Goal: Task Accomplishment & Management: Complete application form

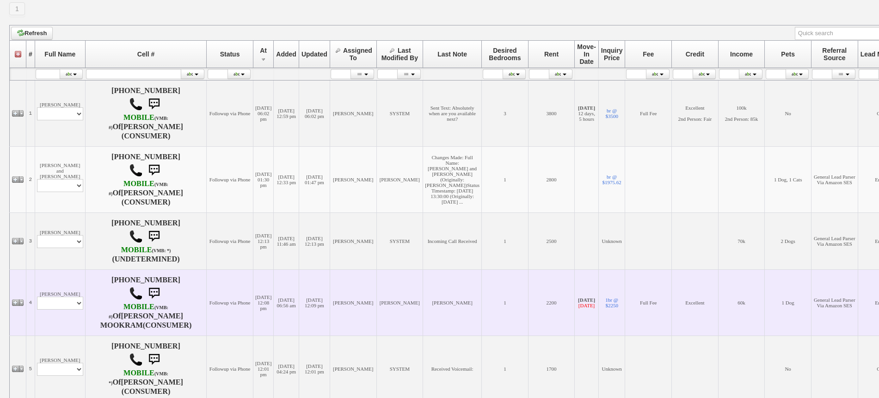
scroll to position [136, 0]
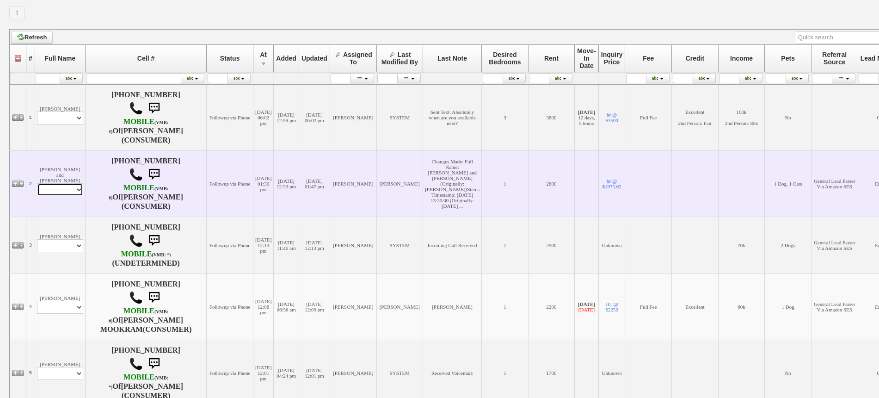
click at [63, 192] on select "Profile Edit Print Email Externally (Will Not Be Tracked In CRM) Closed Deals" at bounding box center [60, 189] width 46 height 13
select select "ChangeURL,/crm/custom/edit_client_form.php?redirect=%2Fcrm%2Fclients.php&id=162…"
click at [37, 188] on select "Profile Edit Print Email Externally (Will Not Be Tracked In CRM) Closed Deals" at bounding box center [60, 189] width 46 height 13
select select
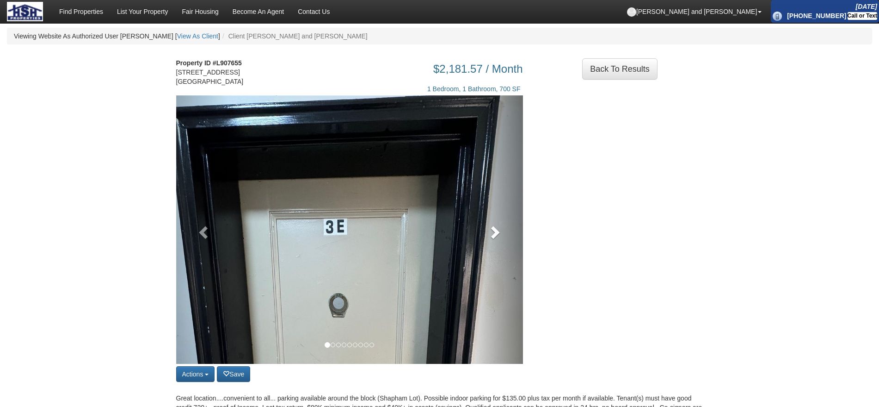
click at [482, 241] on link at bounding box center [497, 229] width 52 height 268
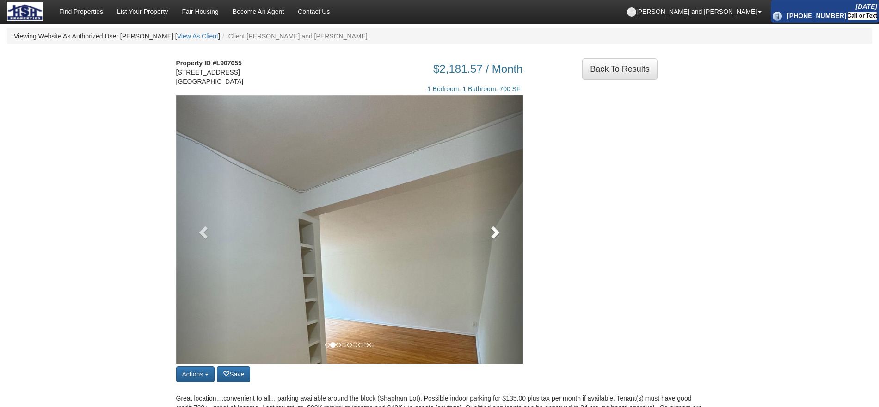
click at [482, 241] on link at bounding box center [497, 229] width 52 height 268
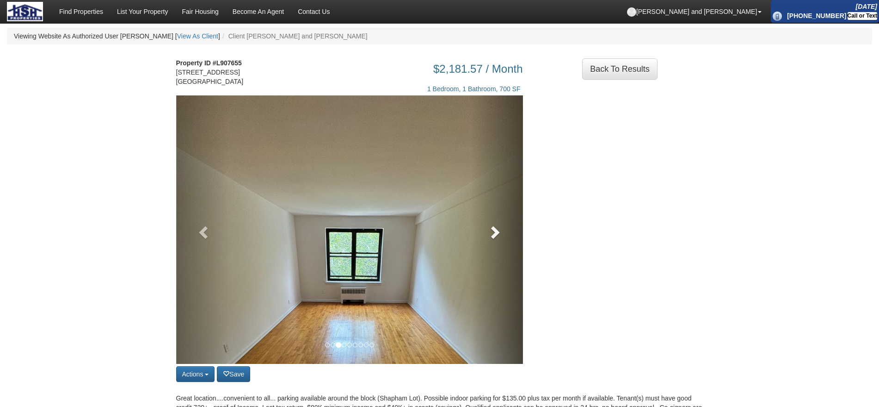
click at [482, 241] on link at bounding box center [497, 229] width 52 height 268
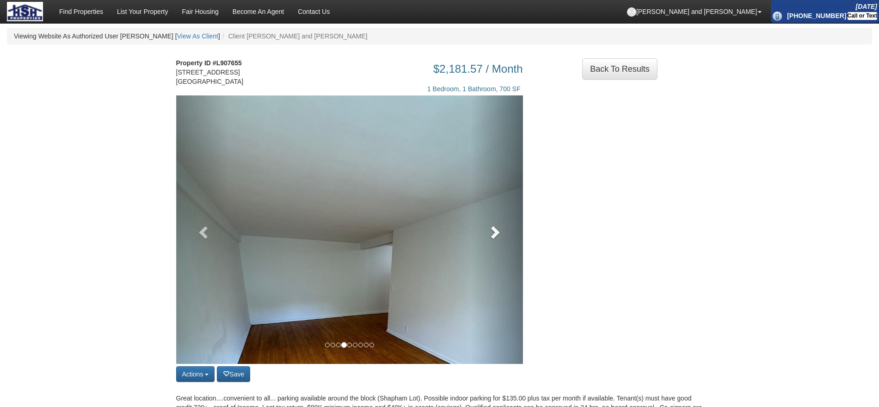
click at [482, 241] on link at bounding box center [497, 229] width 52 height 268
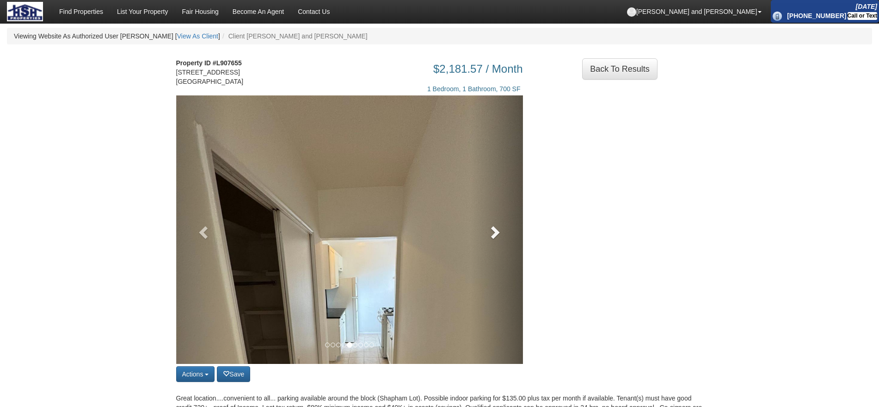
click at [482, 241] on link at bounding box center [497, 229] width 52 height 268
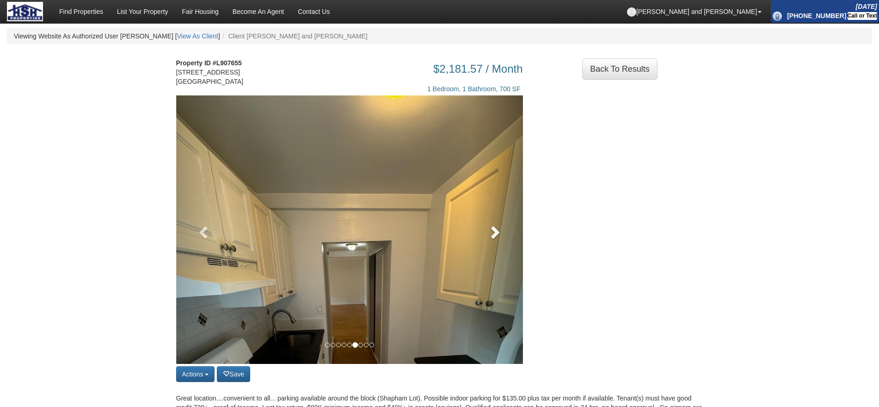
click at [482, 241] on link at bounding box center [497, 229] width 52 height 268
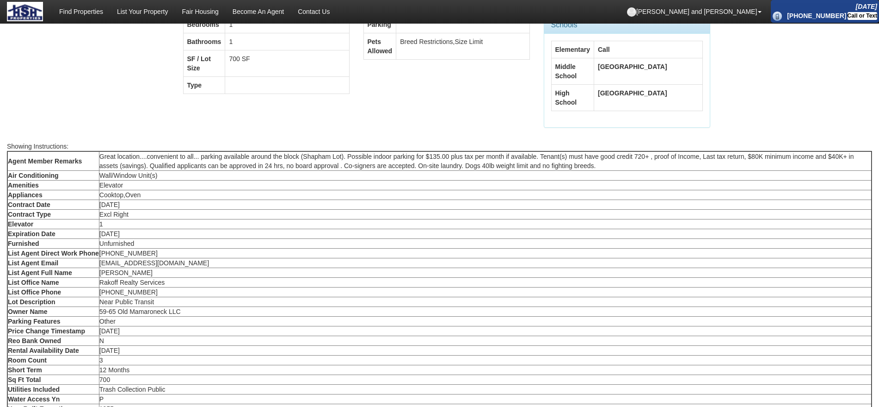
scroll to position [578, 0]
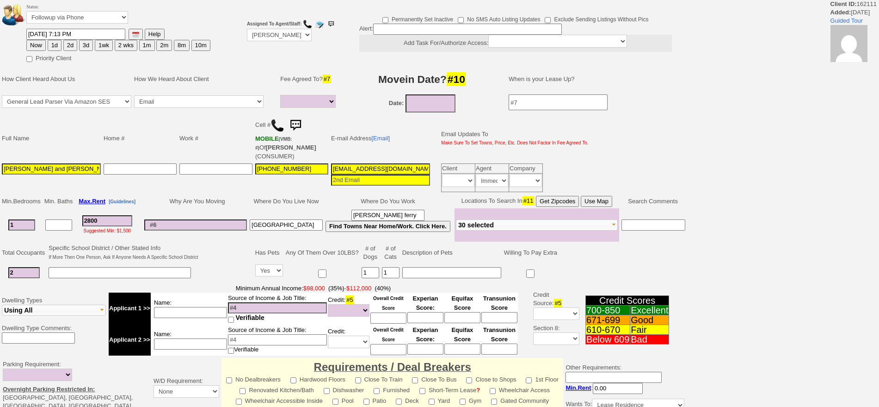
select select
click at [879, 315] on html "Client ID: 162111 Added: [DATE] Guided Tour Status: Followup via Phone Followup…" at bounding box center [439, 328] width 879 height 656
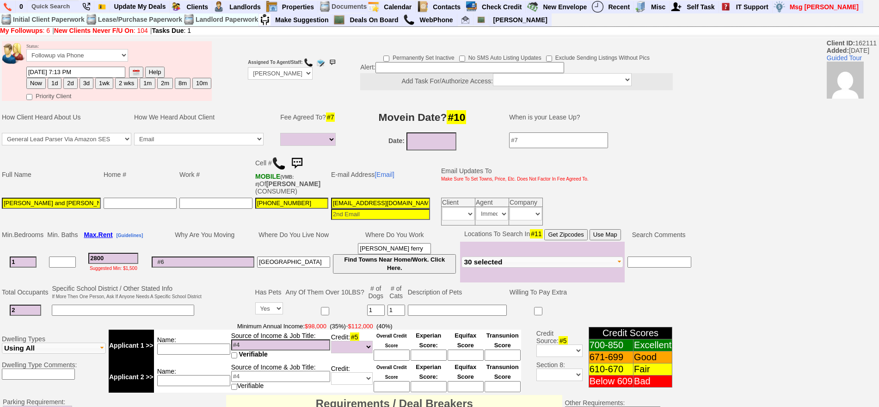
click at [302, 162] on img at bounding box center [297, 163] width 19 height 19
click at [305, 160] on img at bounding box center [297, 163] width 19 height 19
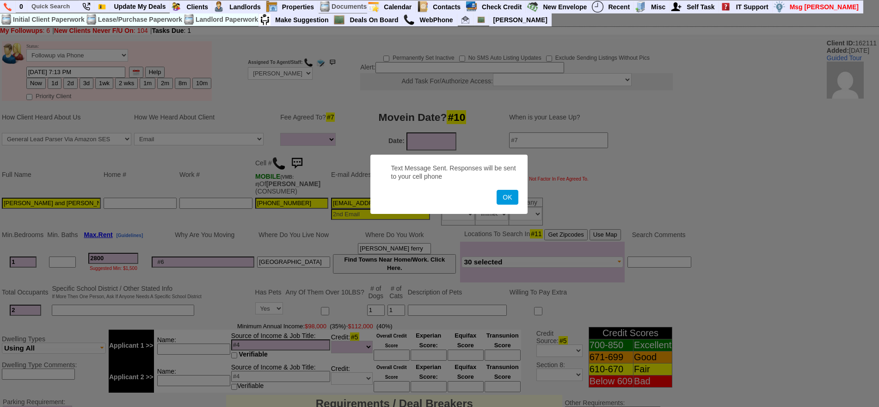
click at [497, 190] on button "OK" at bounding box center [507, 197] width 21 height 15
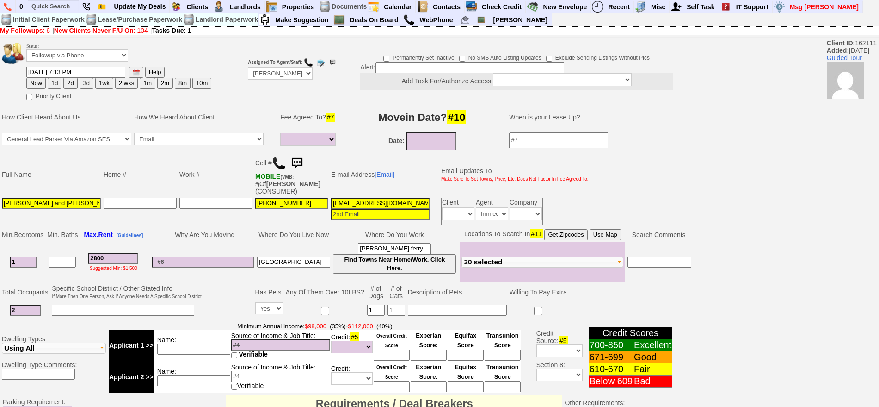
click at [305, 160] on img at bounding box center [297, 163] width 19 height 19
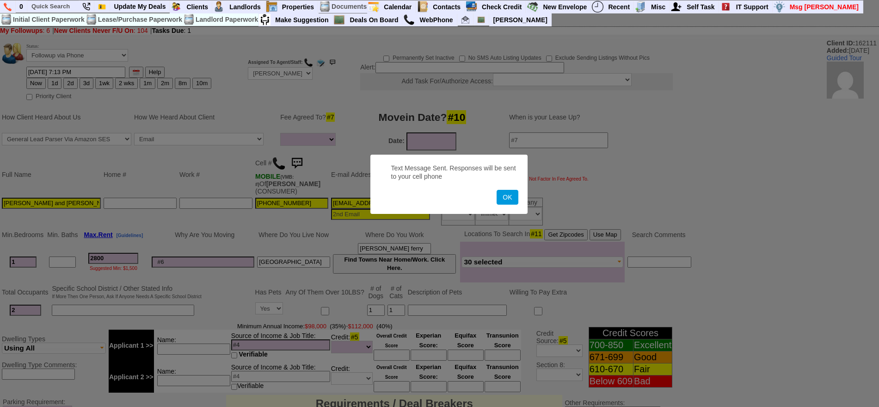
click at [497, 190] on button "OK" at bounding box center [507, 197] width 21 height 15
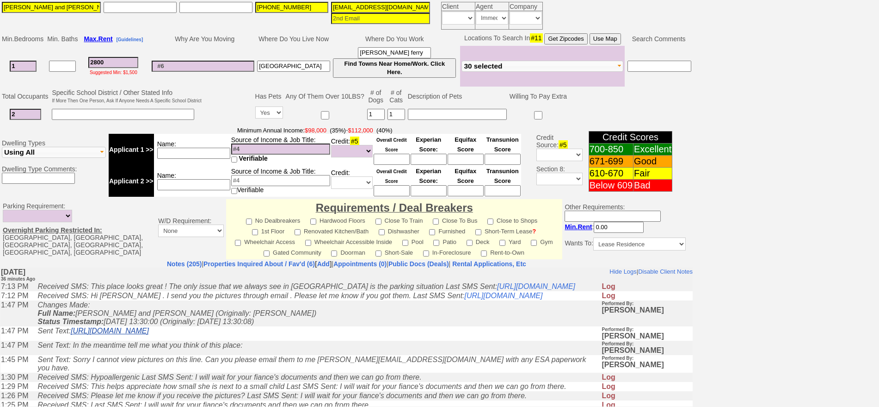
scroll to position [279, 0]
